Goal: Information Seeking & Learning: Learn about a topic

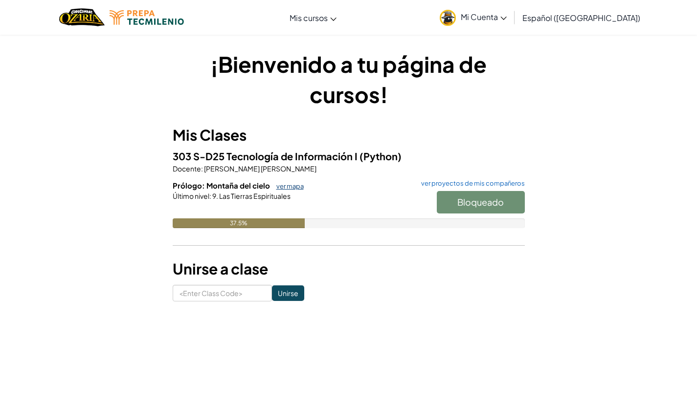
click at [297, 187] on link "ver mapa" at bounding box center [287, 186] width 32 height 8
